Goal: Find specific page/section: Find specific page/section

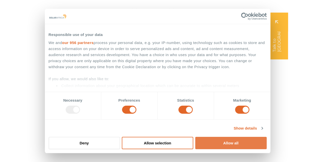
click at [235, 147] on button "Allow all" at bounding box center [230, 142] width 71 height 12
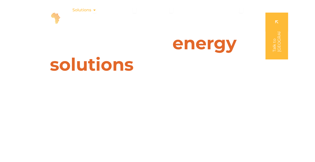
click at [94, 9] on icon "Menu" at bounding box center [95, 10] width 4 height 4
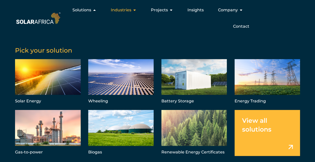
click at [137, 9] on icon "Menu" at bounding box center [135, 10] width 4 height 4
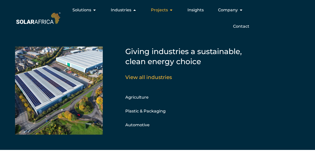
click at [170, 11] on icon "Menu" at bounding box center [171, 10] width 4 height 4
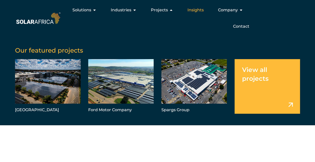
click at [199, 11] on span "Insights" at bounding box center [196, 10] width 16 height 6
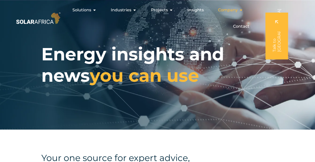
click at [242, 12] on icon "Menu" at bounding box center [241, 10] width 4 height 4
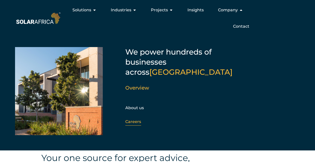
click at [130, 119] on link "Careers" at bounding box center [133, 121] width 16 height 5
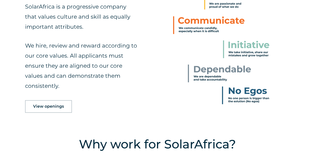
scroll to position [221, 0]
click at [44, 105] on span "View openings" at bounding box center [48, 106] width 31 height 4
